Goal: Find specific page/section: Find specific page/section

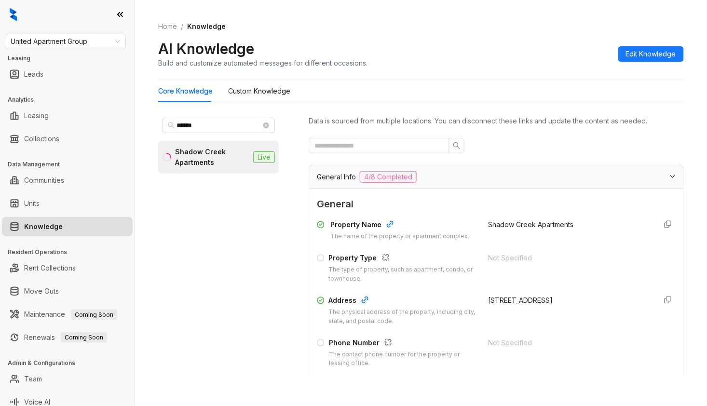
scroll to position [1874, 0]
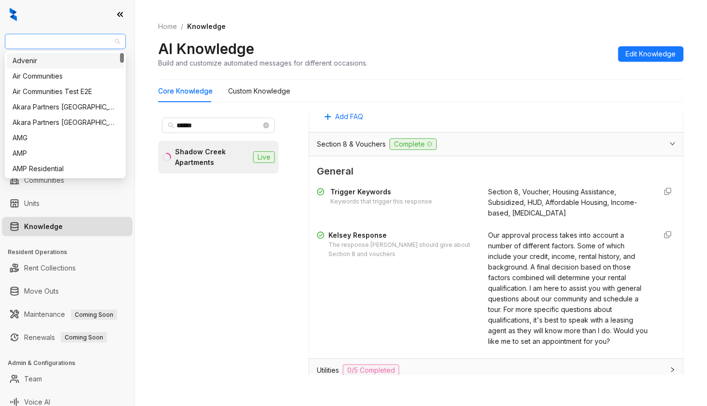
drag, startPoint x: 0, startPoint y: 0, endPoint x: 88, endPoint y: 41, distance: 97.0
click at [88, 41] on span "United Apartment Group" at bounding box center [65, 41] width 109 height 14
type input "**"
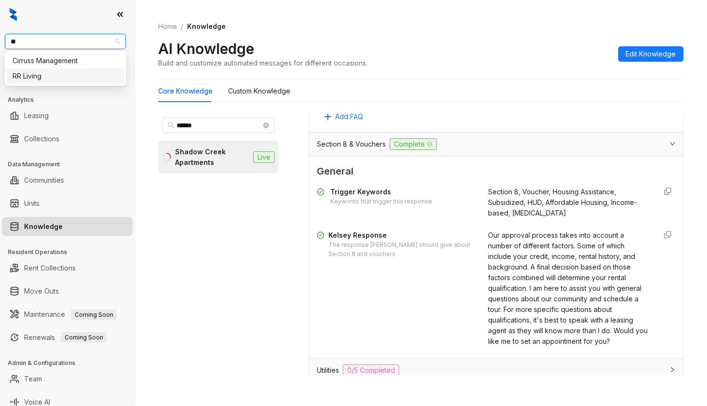
click at [67, 75] on div "RR Living" at bounding box center [66, 76] width 106 height 11
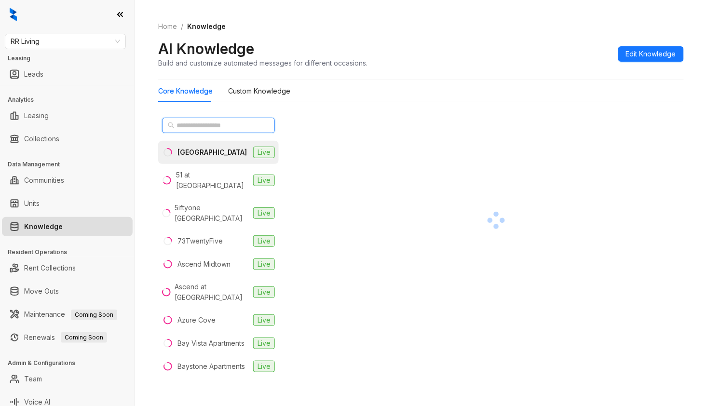
click at [228, 126] on input "text" at bounding box center [218, 125] width 85 height 11
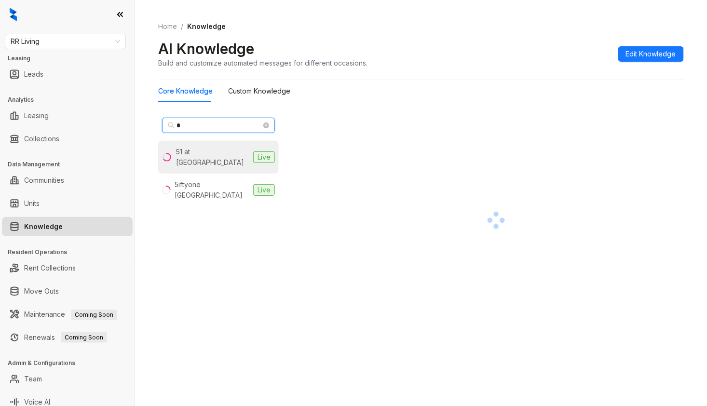
type input "*"
click at [222, 150] on div "51 at Southaven" at bounding box center [212, 157] width 73 height 21
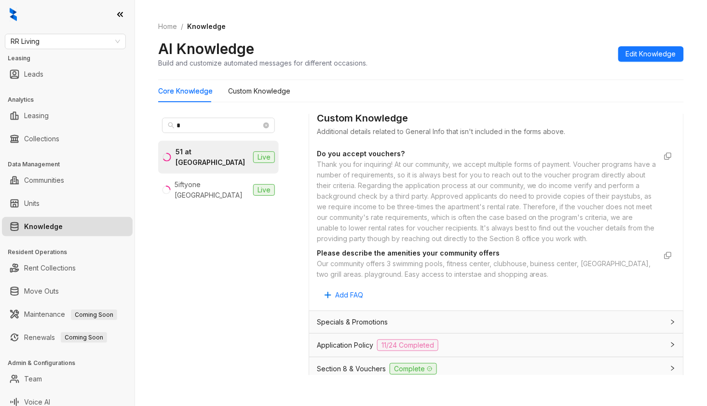
scroll to position [589, 0]
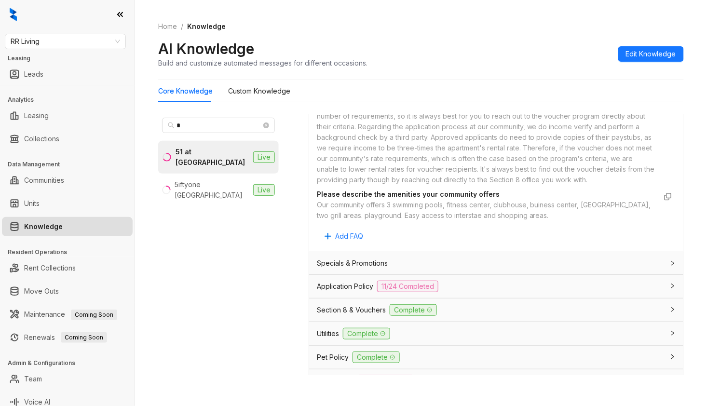
click at [355, 292] on span "Application Policy" at bounding box center [345, 286] width 56 height 11
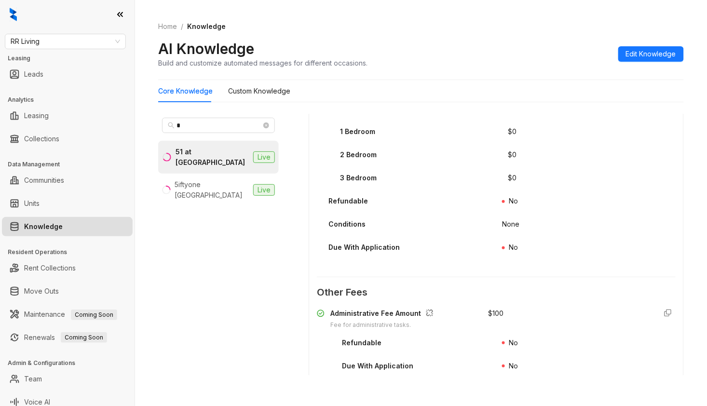
scroll to position [1338, 0]
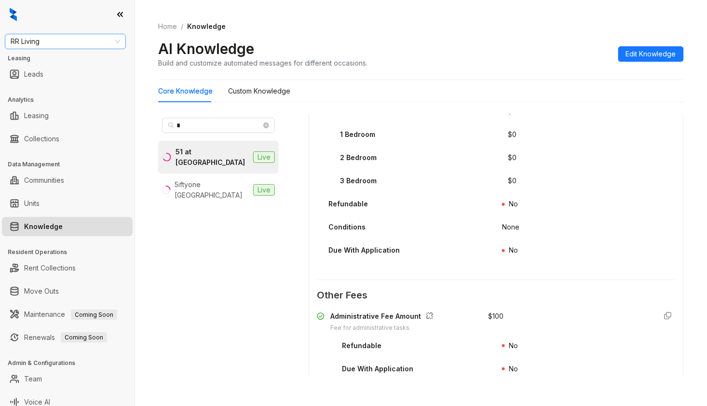
click at [40, 41] on span "RR Living" at bounding box center [65, 41] width 109 height 14
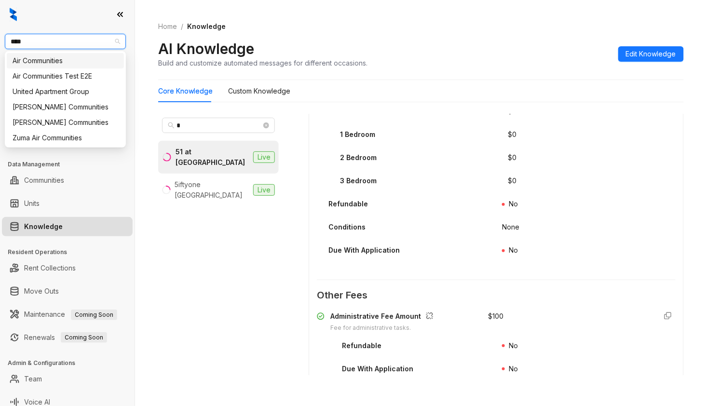
type input "*****"
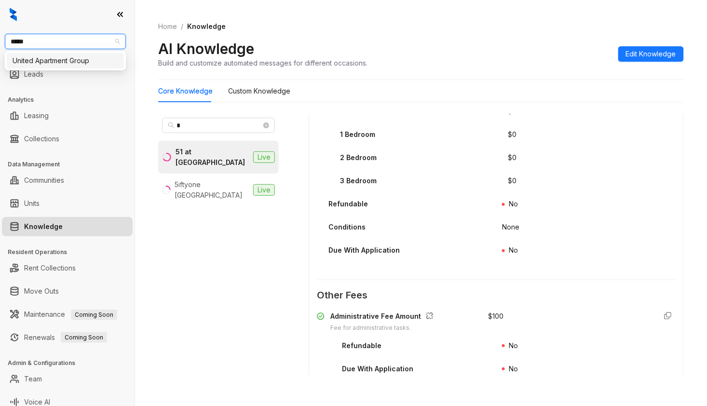
click at [55, 65] on div "United Apartment Group" at bounding box center [66, 60] width 106 height 11
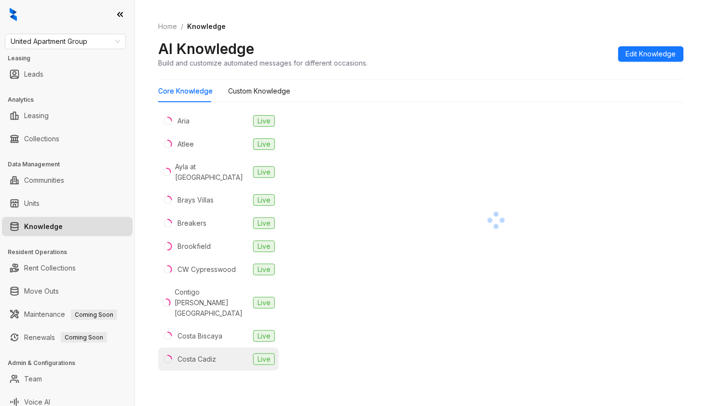
scroll to position [107, 0]
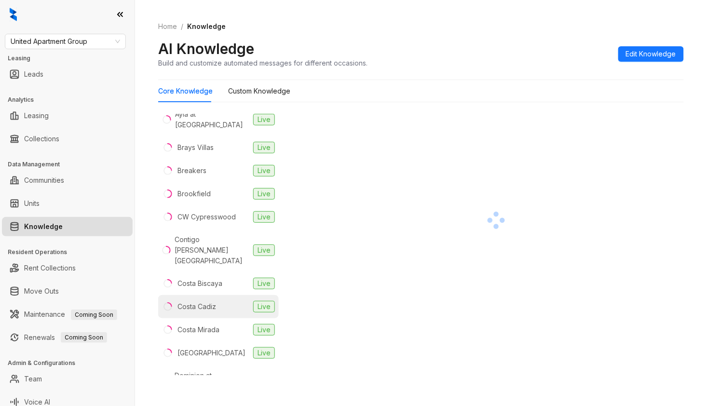
click at [213, 301] on div "Costa Cadiz" at bounding box center [196, 306] width 39 height 11
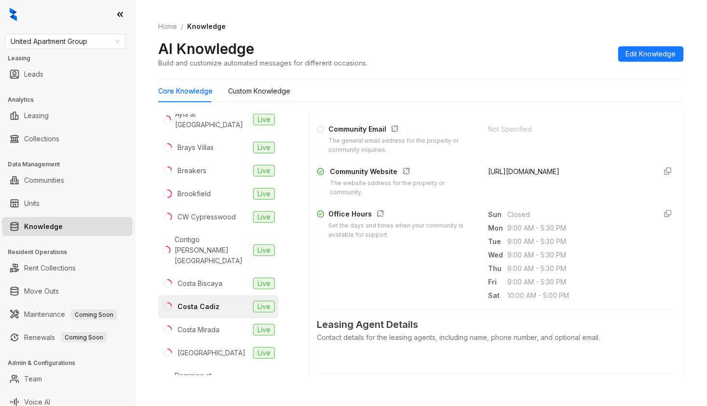
scroll to position [268, 0]
